Goal: Transaction & Acquisition: Purchase product/service

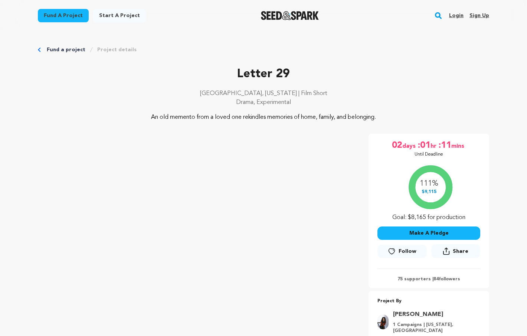
click at [426, 232] on button "Make A Pledge" at bounding box center [428, 232] width 103 height 13
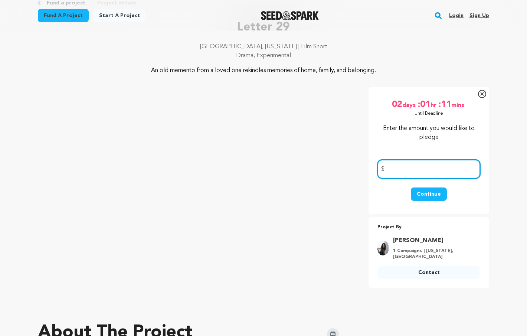
scroll to position [48, 0]
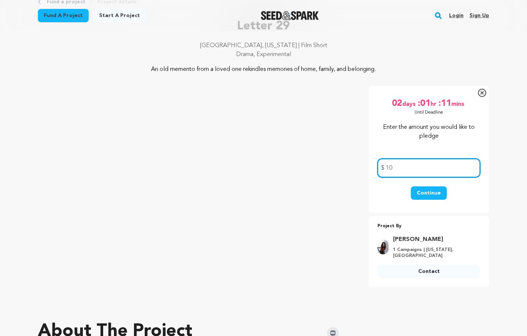
type input "10"
click at [435, 194] on button "Continue" at bounding box center [429, 192] width 36 height 13
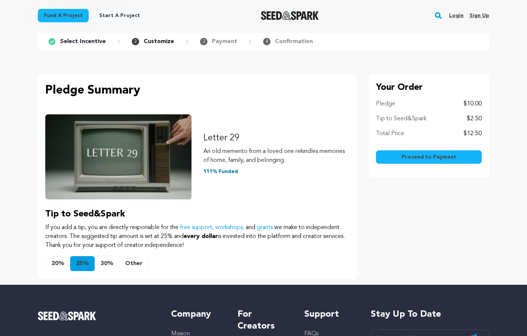
scroll to position [33, 0]
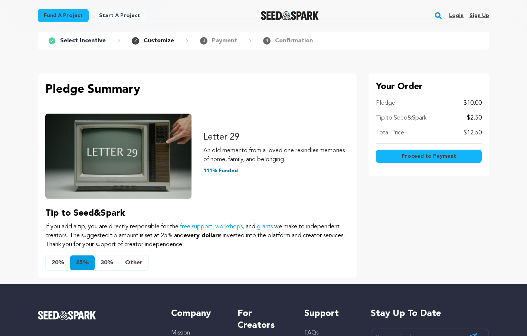
click at [131, 263] on button "Other" at bounding box center [133, 262] width 29 height 15
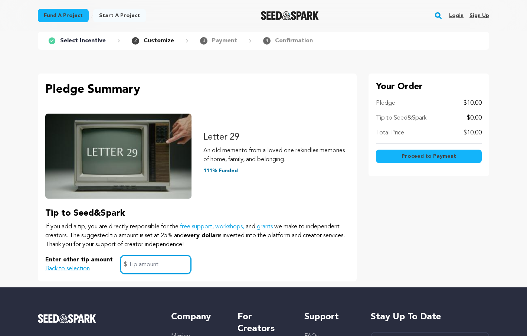
click at [132, 263] on input "text" at bounding box center [155, 264] width 71 height 19
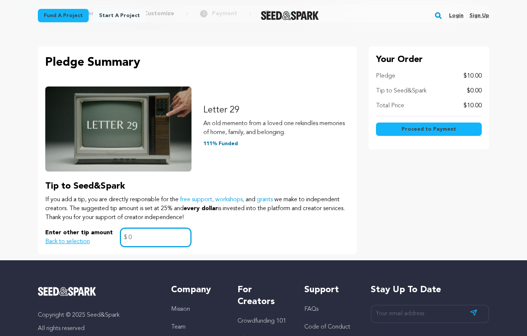
scroll to position [76, 0]
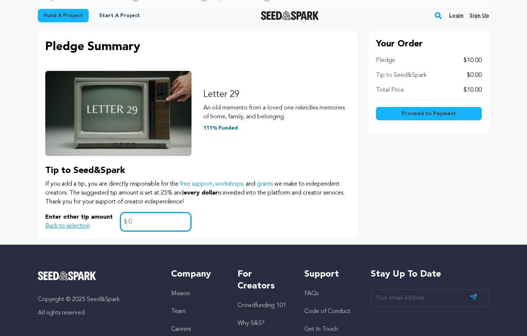
type input "0"
click at [413, 114] on span "Proceed to Payment" at bounding box center [429, 113] width 55 height 7
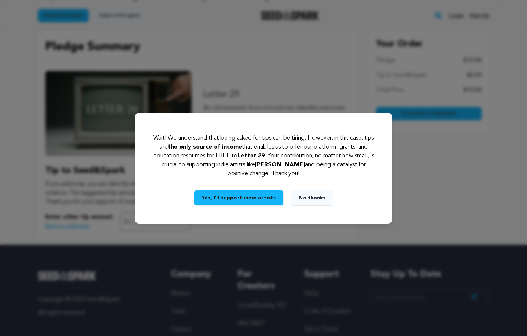
click at [301, 199] on button "No thanks" at bounding box center [312, 198] width 42 height 16
